Goal: Transaction & Acquisition: Obtain resource

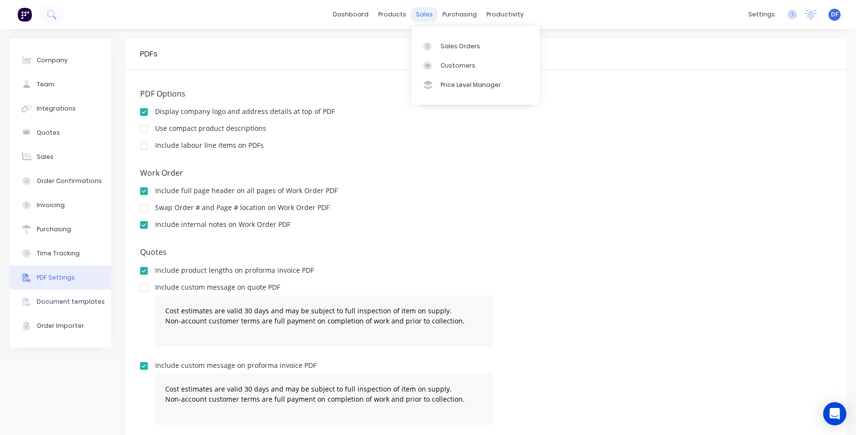
click at [424, 14] on div "sales" at bounding box center [424, 14] width 27 height 14
click at [442, 43] on div "Sales Orders" at bounding box center [461, 46] width 40 height 9
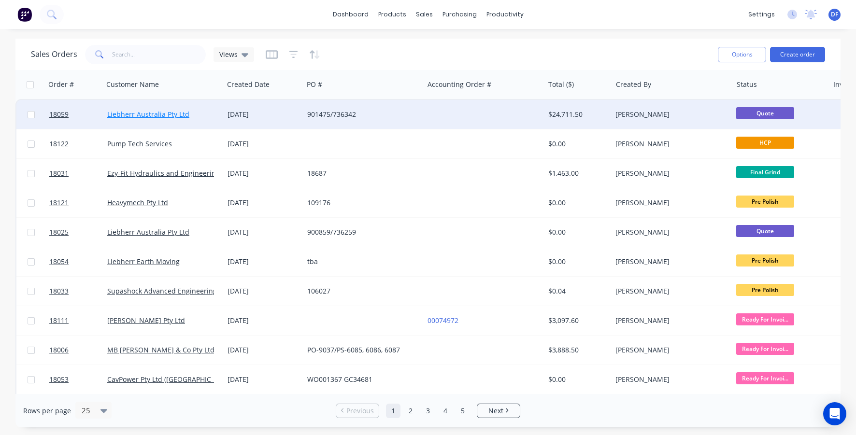
click at [150, 117] on link "Liebherr Australia Pty Ltd" at bounding box center [148, 114] width 82 height 9
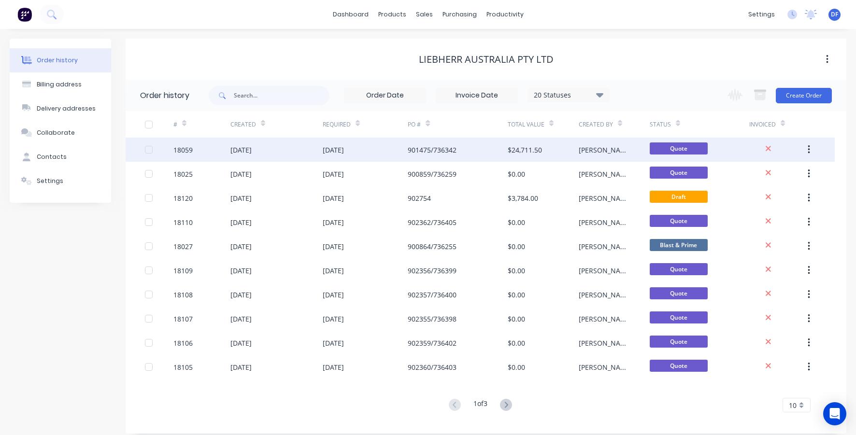
click at [521, 156] on div "$24,711.50" at bounding box center [543, 150] width 71 height 24
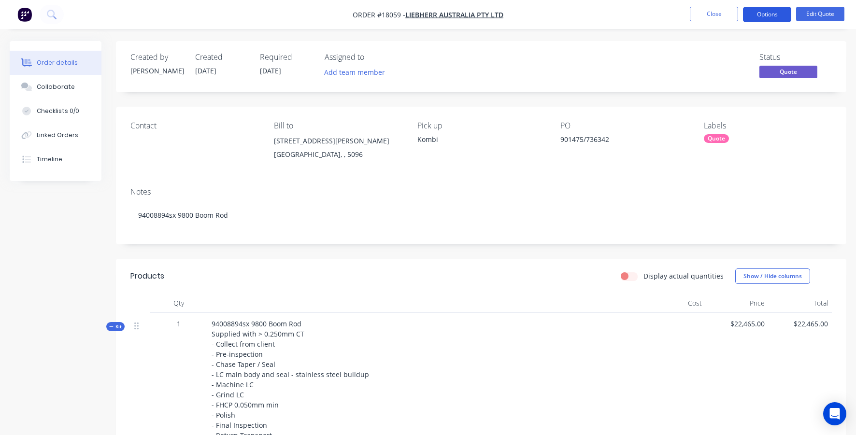
click at [771, 13] on button "Options" at bounding box center [767, 14] width 48 height 15
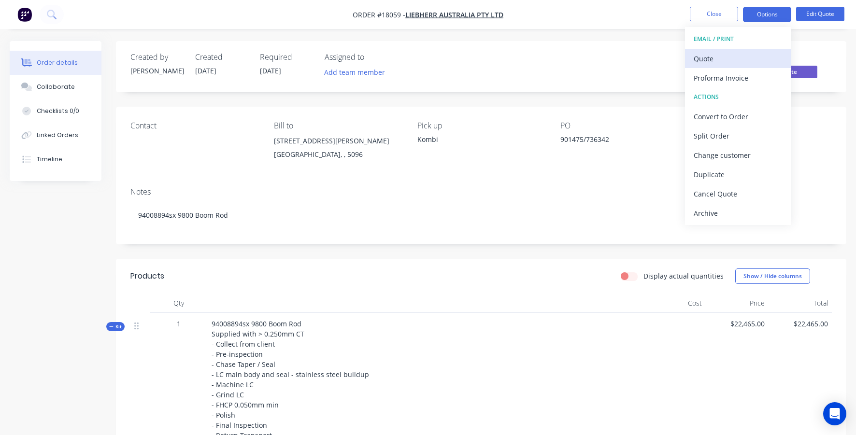
click at [727, 60] on div "Quote" at bounding box center [738, 59] width 89 height 14
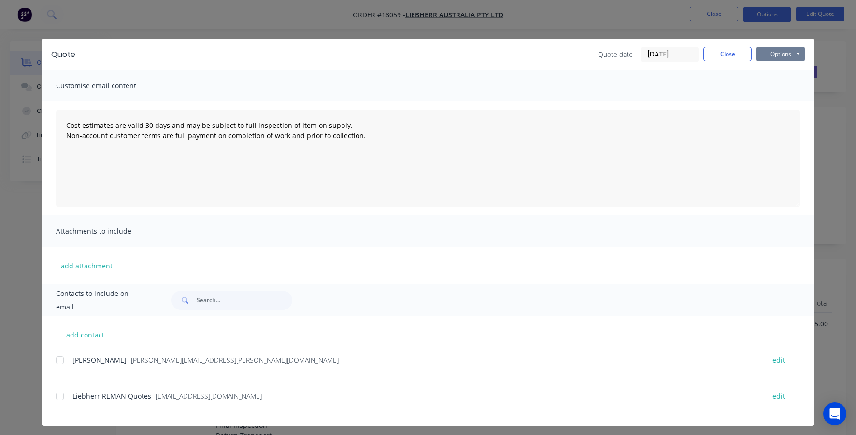
click at [790, 54] on button "Options" at bounding box center [780, 54] width 48 height 14
click at [789, 105] on button "Email" at bounding box center [787, 103] width 62 height 16
click at [81, 333] on button "add contact" at bounding box center [85, 335] width 58 height 14
type textarea "Cost estimates are valid 30 days and may be subject to full inspection of item …"
select select "AU"
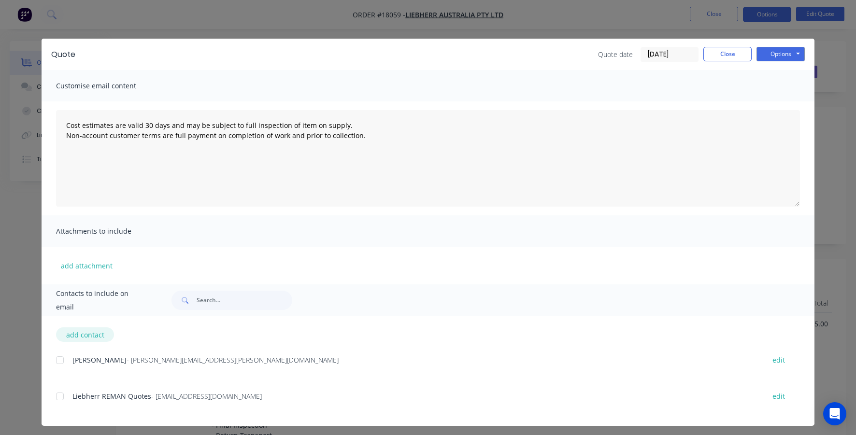
select select "AU"
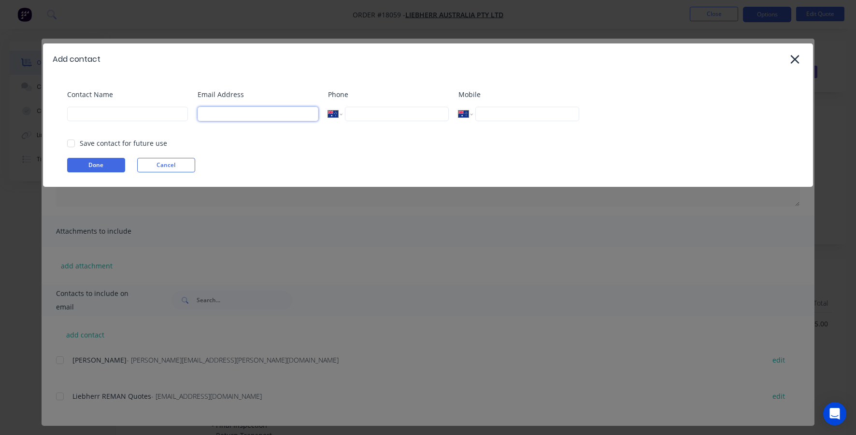
type input "[PERSON_NAME][EMAIL_ADDRESS][DOMAIN_NAME]"
click at [92, 171] on button "Done" at bounding box center [96, 165] width 58 height 14
click at [71, 140] on div at bounding box center [70, 143] width 19 height 19
type input "[PERSON_NAME]"
click at [86, 157] on div "Contact Name [PERSON_NAME] Email Address [PERSON_NAME][EMAIL_ADDRESS][DOMAIN_NA…" at bounding box center [428, 131] width 770 height 112
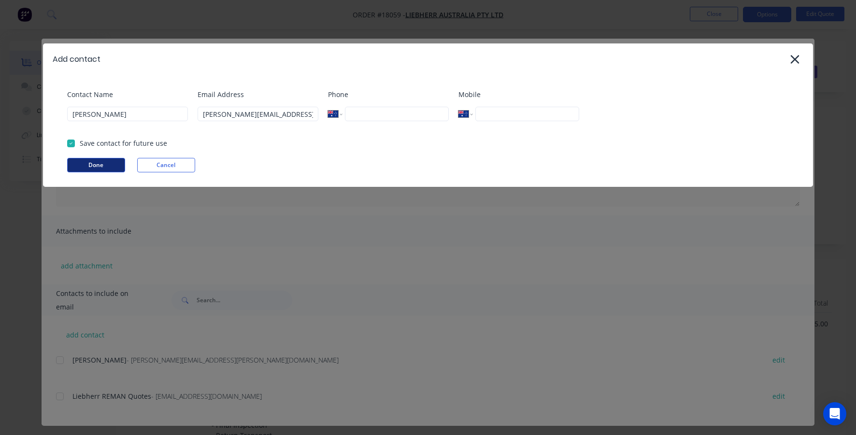
click at [92, 164] on button "Done" at bounding box center [96, 165] width 58 height 14
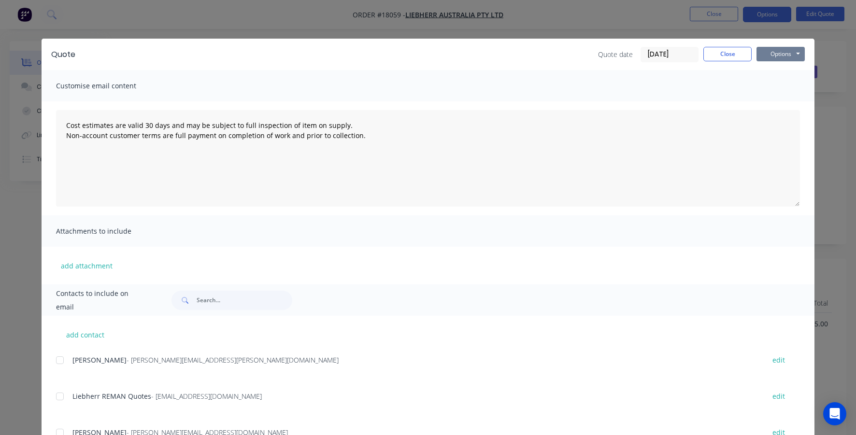
click at [788, 57] on button "Options" at bounding box center [780, 54] width 48 height 14
click at [782, 106] on button "Email" at bounding box center [787, 103] width 62 height 16
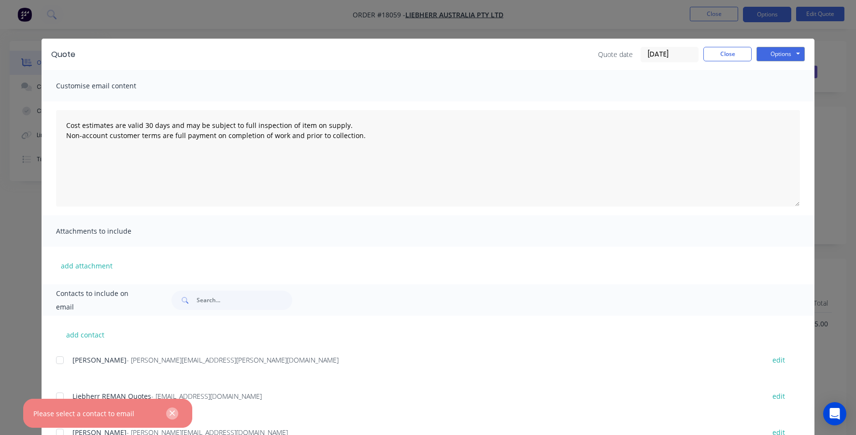
click at [174, 414] on icon "button" at bounding box center [172, 413] width 6 height 9
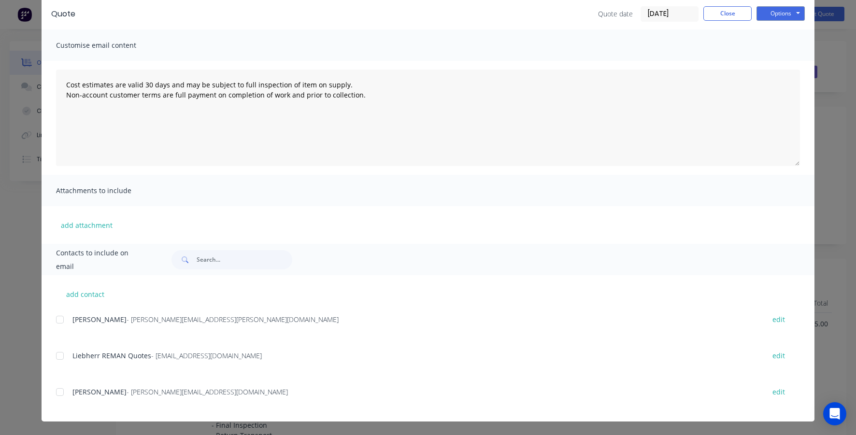
scroll to position [41, 0]
click at [61, 394] on div at bounding box center [59, 392] width 19 height 19
click at [780, 9] on button "Options" at bounding box center [780, 13] width 48 height 14
click at [775, 63] on button "Email" at bounding box center [787, 63] width 62 height 16
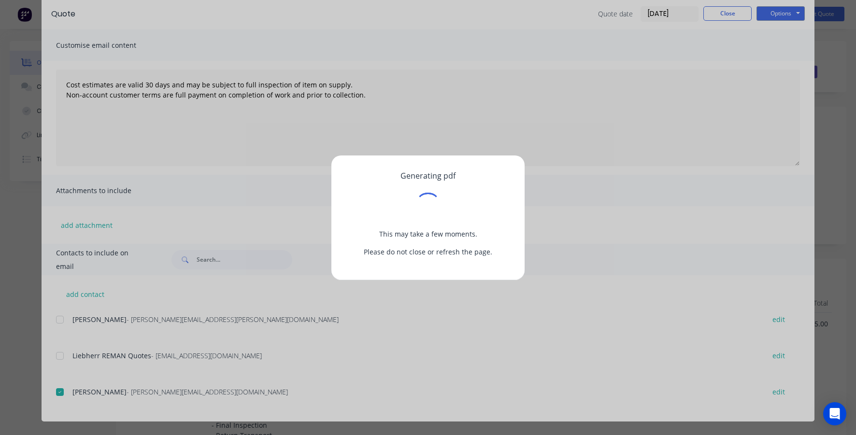
scroll to position [0, 0]
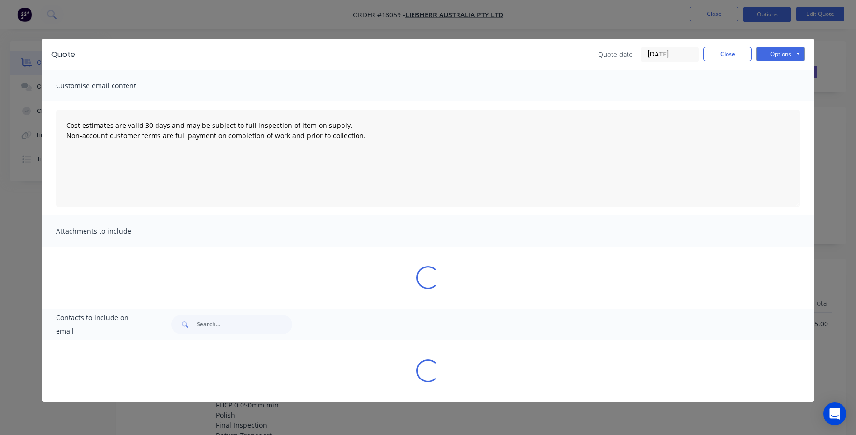
type textarea "Cost estimates are valid 30 days and may be subject to full inspection of item …"
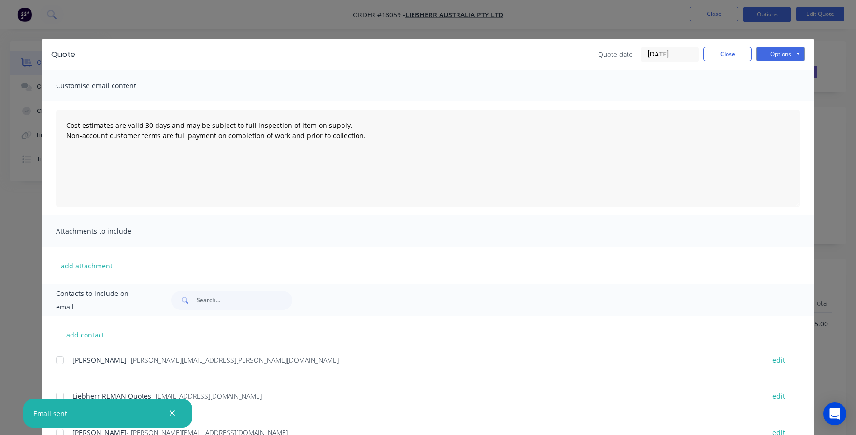
click at [607, 262] on div "add attachment" at bounding box center [428, 266] width 773 height 38
click at [730, 58] on button "Close" at bounding box center [727, 54] width 48 height 14
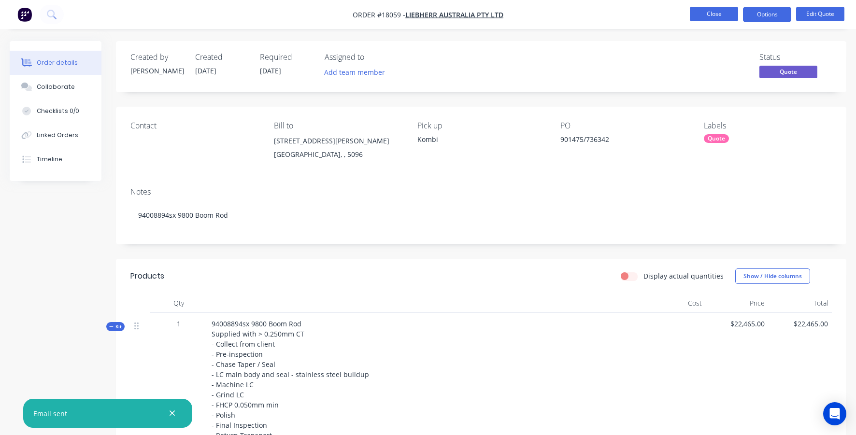
click at [716, 14] on button "Close" at bounding box center [714, 14] width 48 height 14
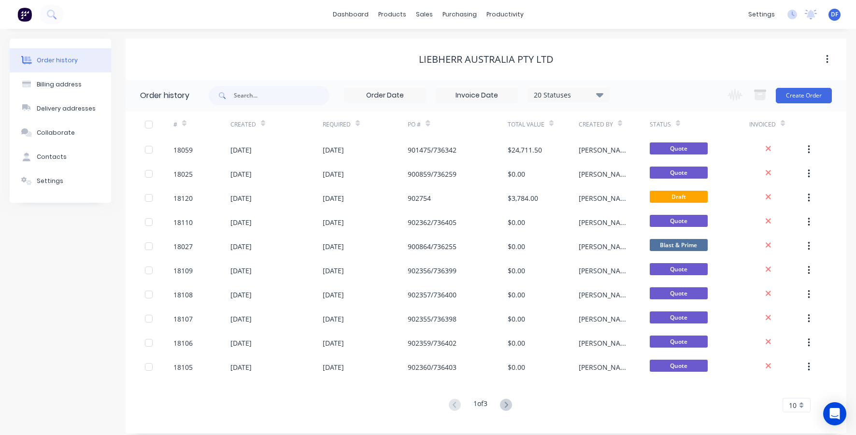
click at [839, 16] on div "DF The Tool Chrome Company Pty Lt... [PERSON_NAME] Administrator Profile Sign o…" at bounding box center [834, 15] width 12 height 12
click at [833, 16] on span "DF" at bounding box center [834, 14] width 7 height 9
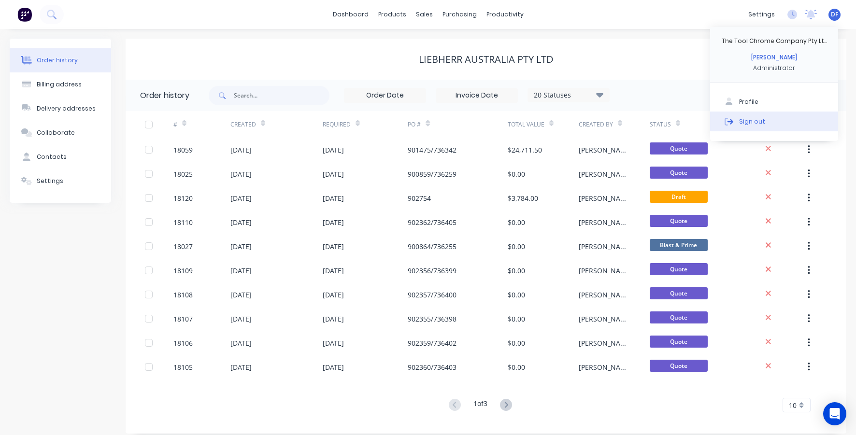
click at [748, 128] on button "Sign out" at bounding box center [774, 121] width 128 height 19
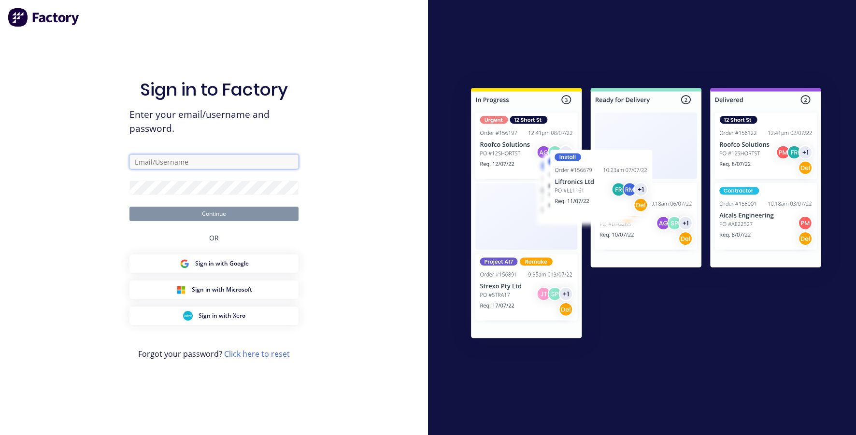
type input "[PERSON_NAME][EMAIL_ADDRESS][DOMAIN_NAME]"
click at [209, 212] on button "Continue" at bounding box center [213, 214] width 169 height 14
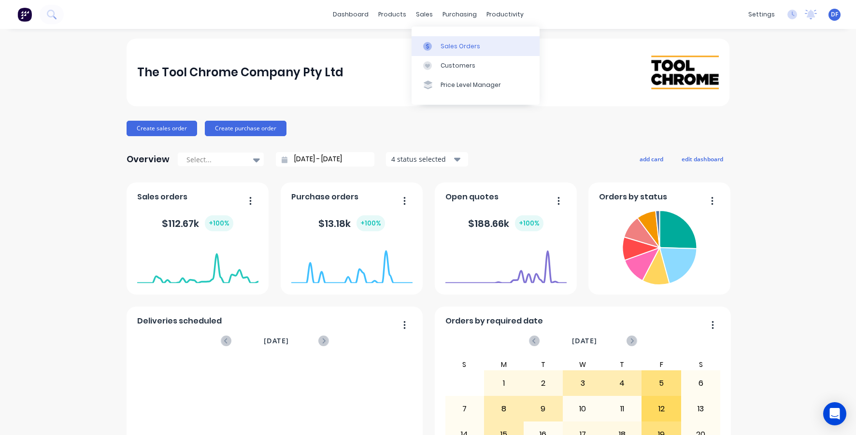
click at [440, 43] on link "Sales Orders" at bounding box center [476, 45] width 128 height 19
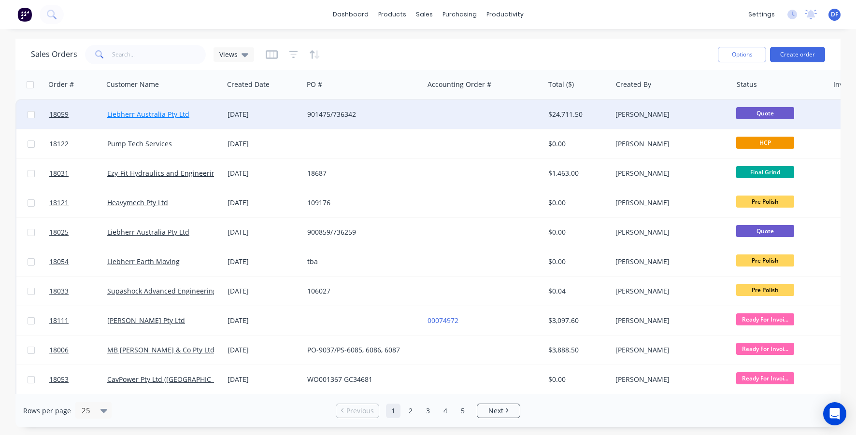
click at [170, 114] on link "Liebherr Australia Pty Ltd" at bounding box center [148, 114] width 82 height 9
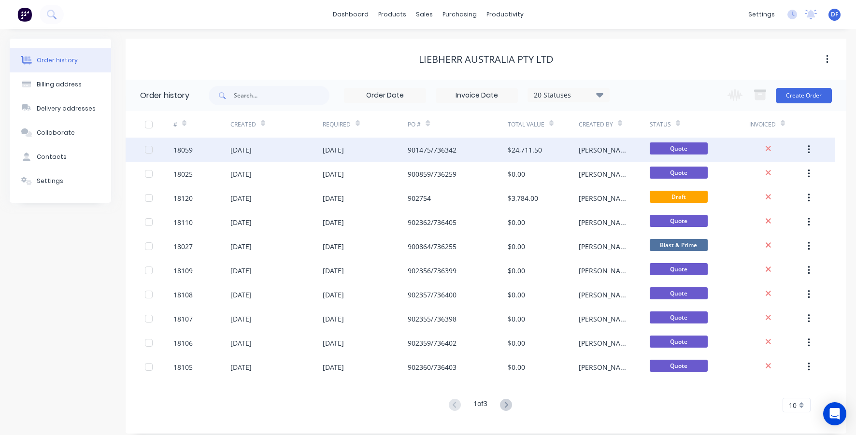
click at [518, 149] on div "$24,711.50" at bounding box center [525, 150] width 34 height 10
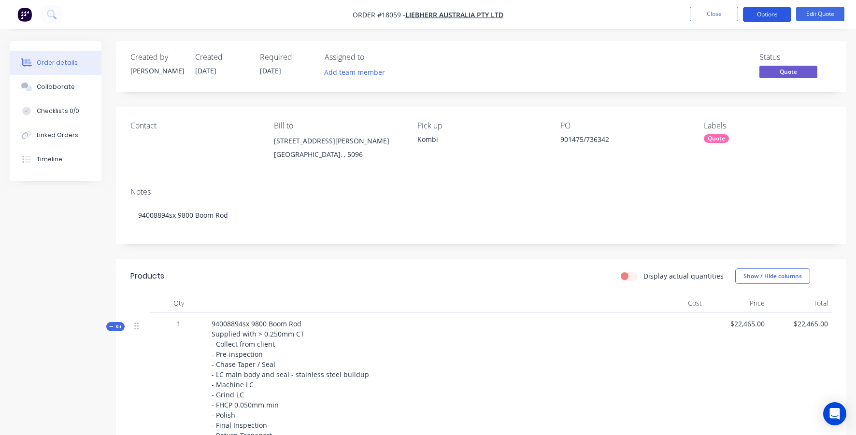
click at [760, 13] on button "Options" at bounding box center [767, 14] width 48 height 15
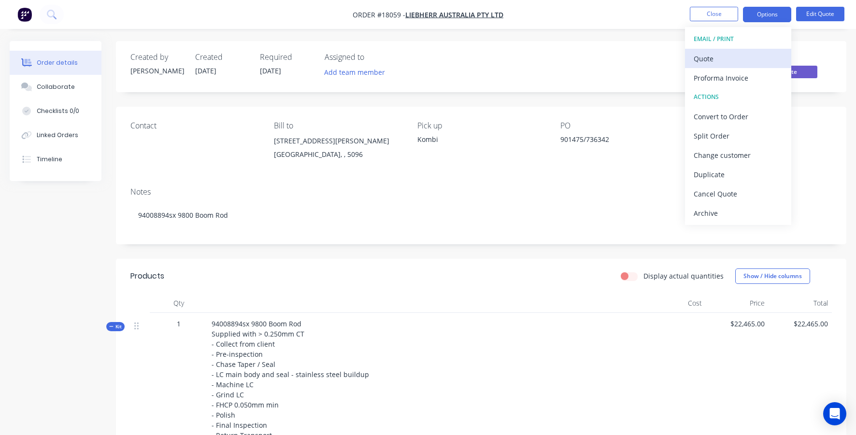
click at [738, 60] on div "Quote" at bounding box center [738, 59] width 89 height 14
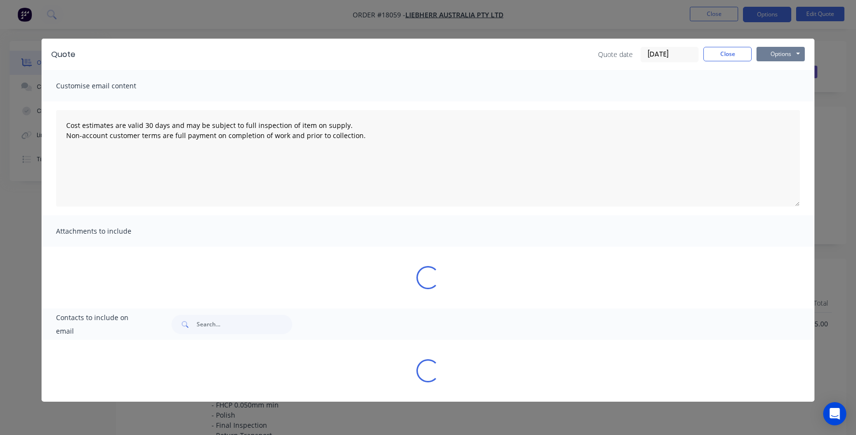
click at [781, 53] on button "Options" at bounding box center [780, 54] width 48 height 14
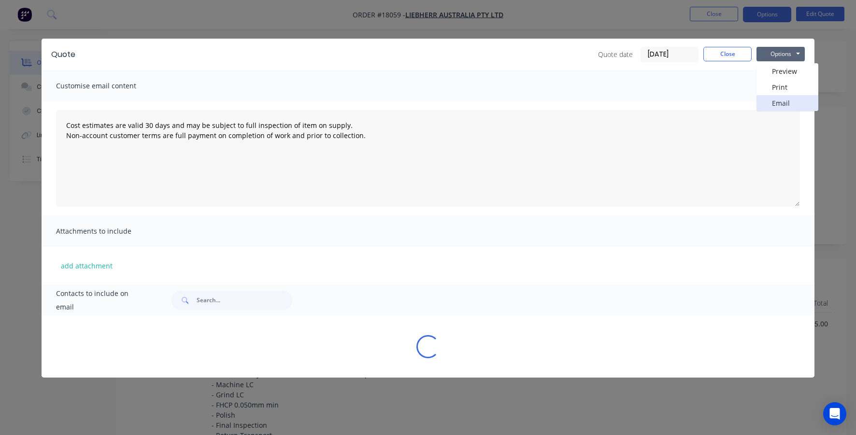
click at [776, 103] on button "Email" at bounding box center [787, 103] width 62 height 16
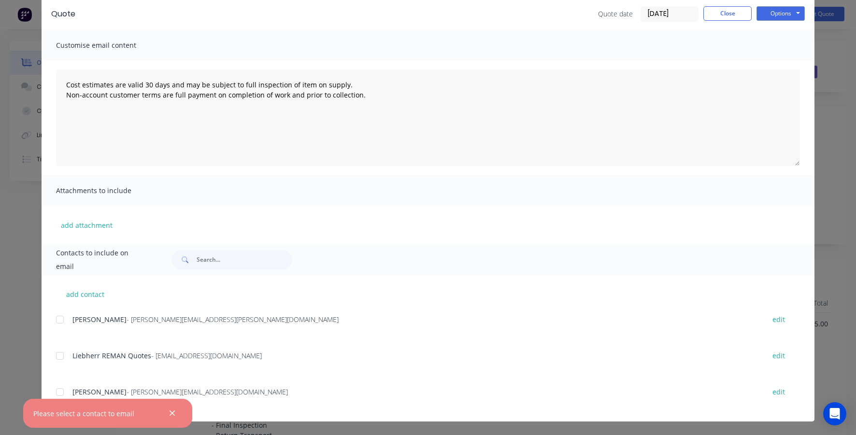
scroll to position [41, 0]
click at [59, 392] on div at bounding box center [59, 392] width 19 height 19
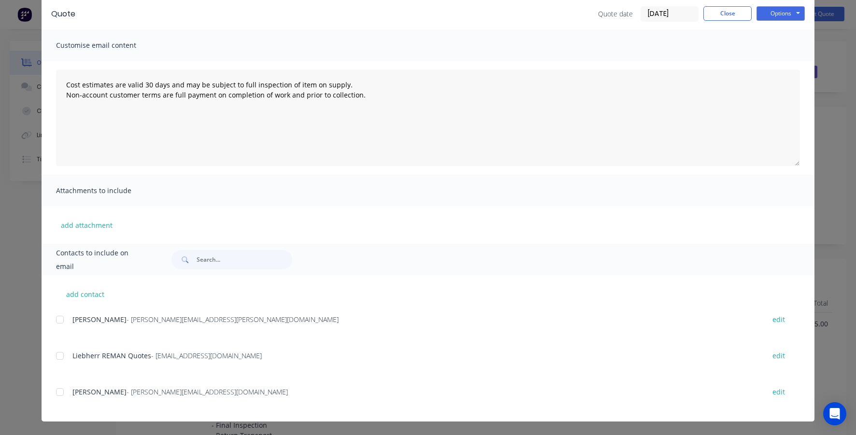
click at [60, 392] on div at bounding box center [59, 392] width 19 height 19
click at [789, 15] on button "Options" at bounding box center [780, 13] width 48 height 14
click at [786, 69] on button "Email" at bounding box center [787, 63] width 62 height 16
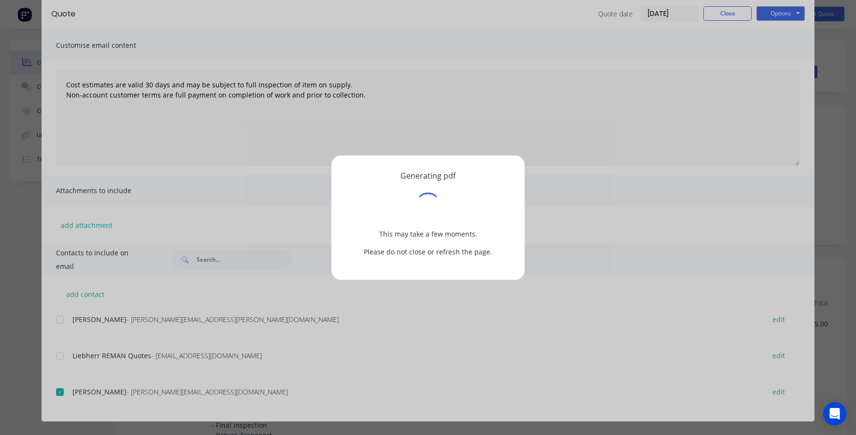
scroll to position [0, 0]
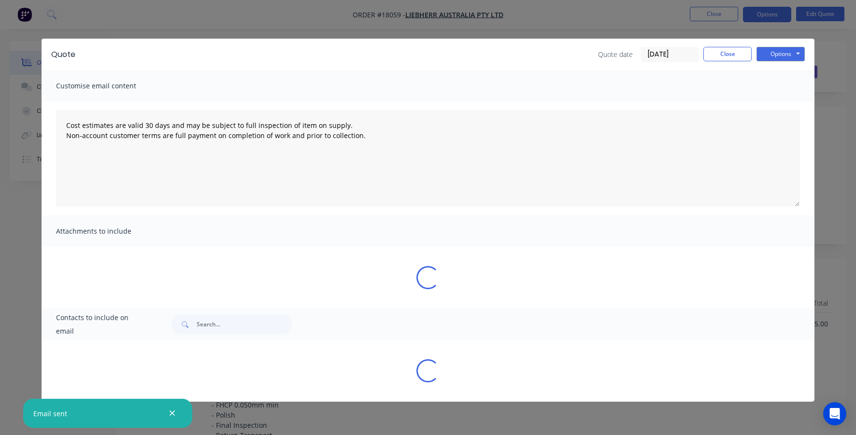
type textarea "Cost estimates are valid 30 days and may be subject to full inspection of item …"
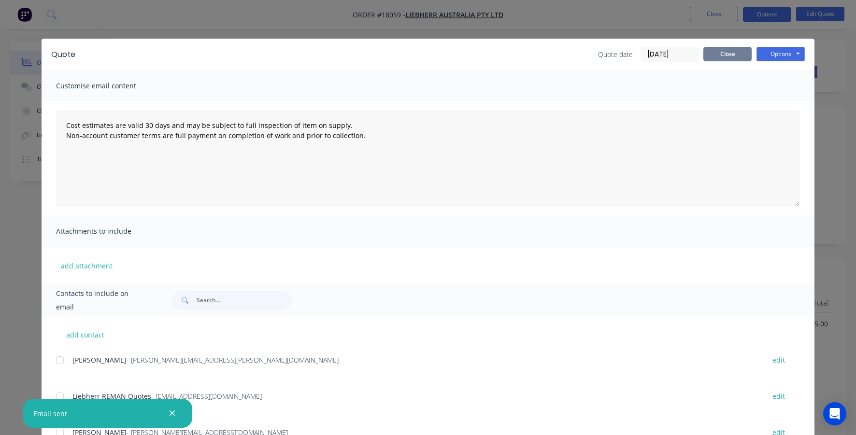
click at [734, 55] on button "Close" at bounding box center [727, 54] width 48 height 14
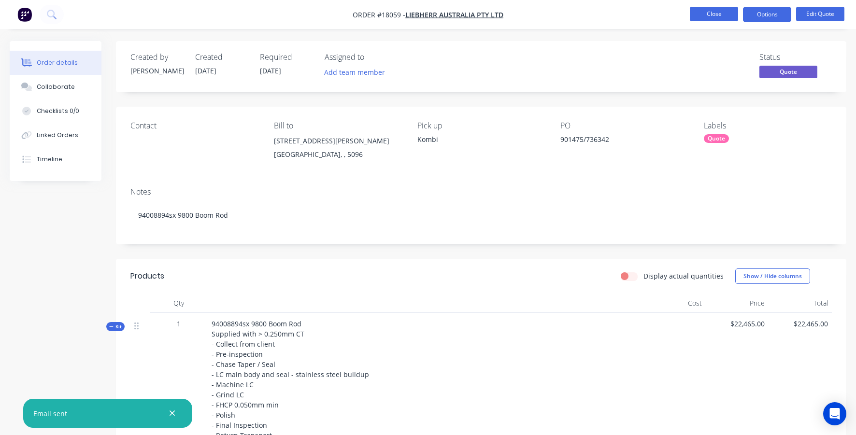
click at [723, 14] on button "Close" at bounding box center [714, 14] width 48 height 14
